Goal: Task Accomplishment & Management: Manage account settings

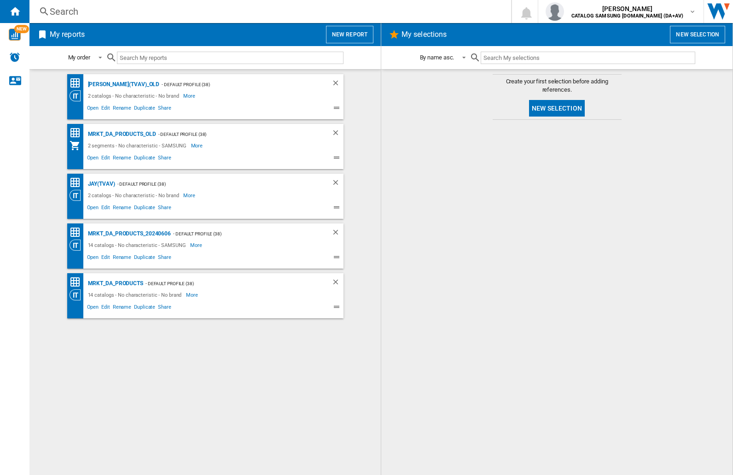
click at [161, 55] on input "text" at bounding box center [230, 58] width 227 height 12
click at [564, 12] on img "button" at bounding box center [555, 11] width 18 height 18
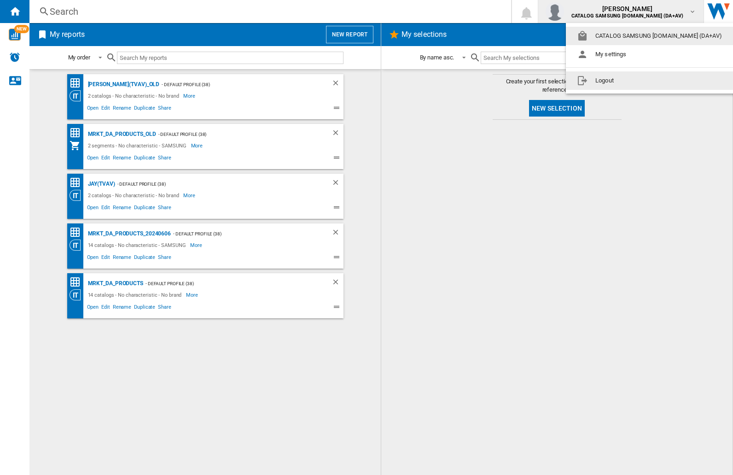
click at [637, 81] on button "Logout" at bounding box center [651, 80] width 171 height 18
